Goal: Transaction & Acquisition: Purchase product/service

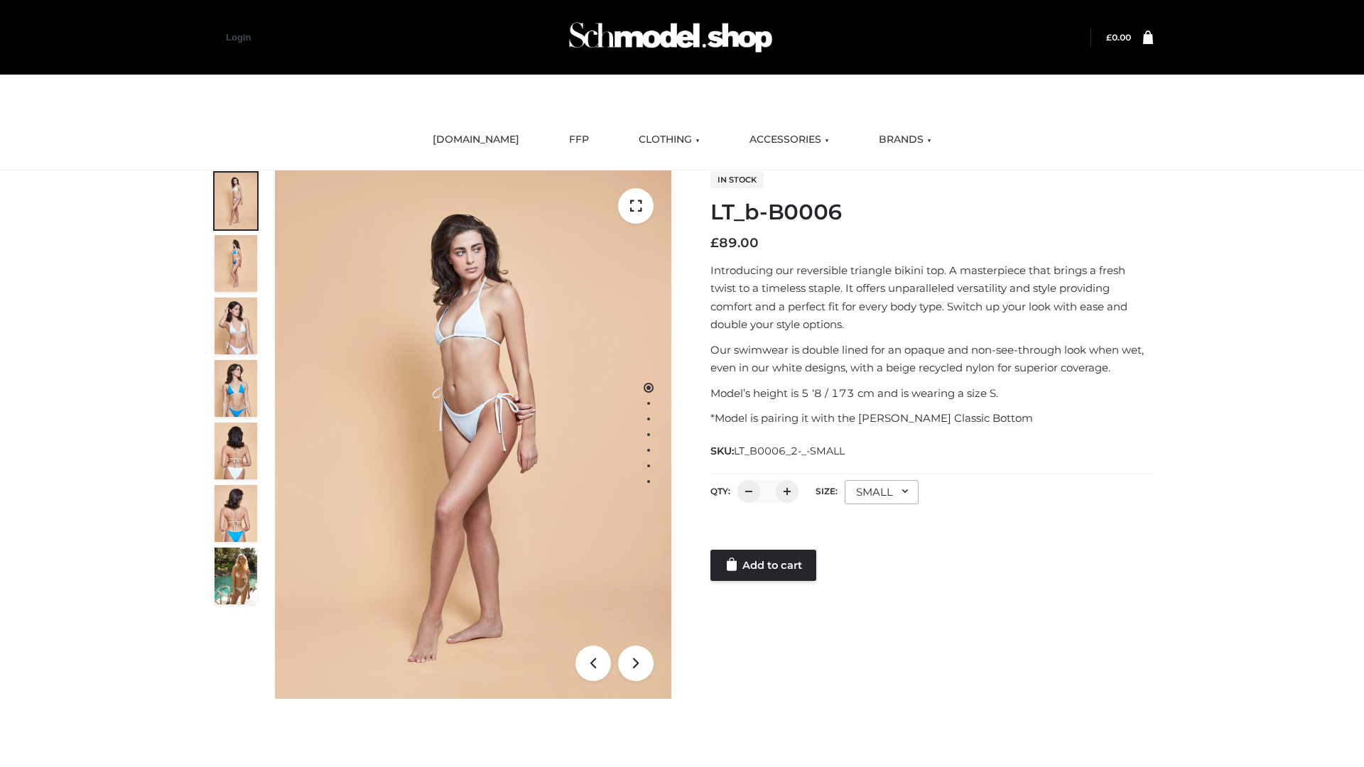
click at [764, 566] on link "Add to cart" at bounding box center [763, 565] width 106 height 31
